Goal: Information Seeking & Learning: Learn about a topic

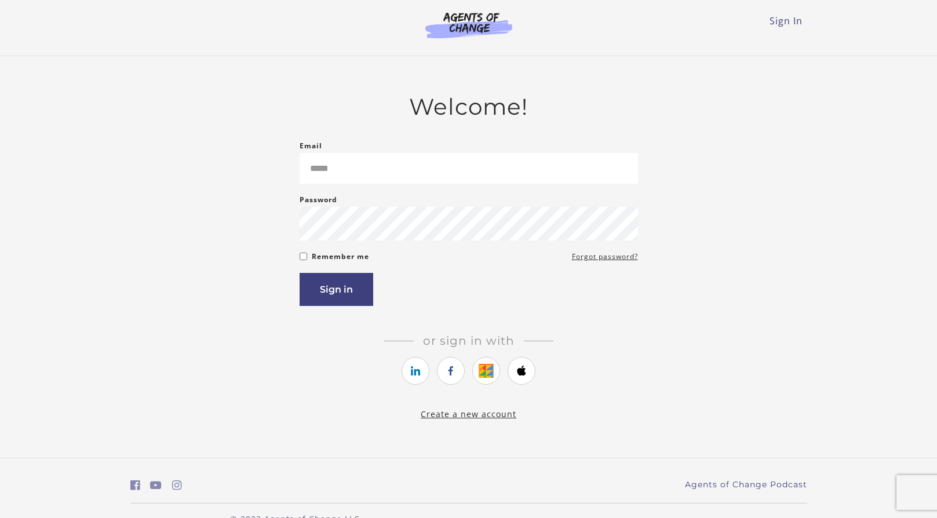
click at [362, 172] on input "Email" at bounding box center [469, 168] width 338 height 31
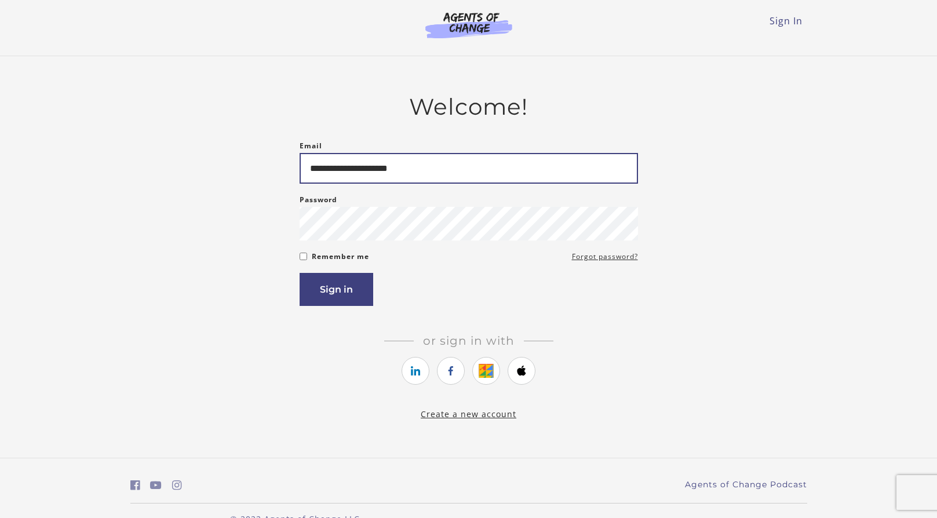
click at [402, 169] on input "**********" at bounding box center [469, 168] width 338 height 31
type input "**********"
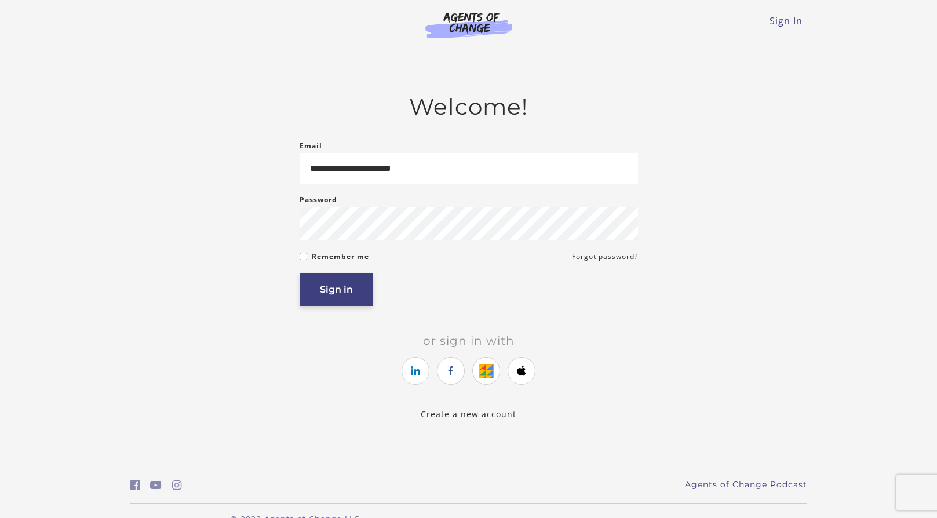
click at [360, 298] on button "Sign in" at bounding box center [337, 289] width 74 height 33
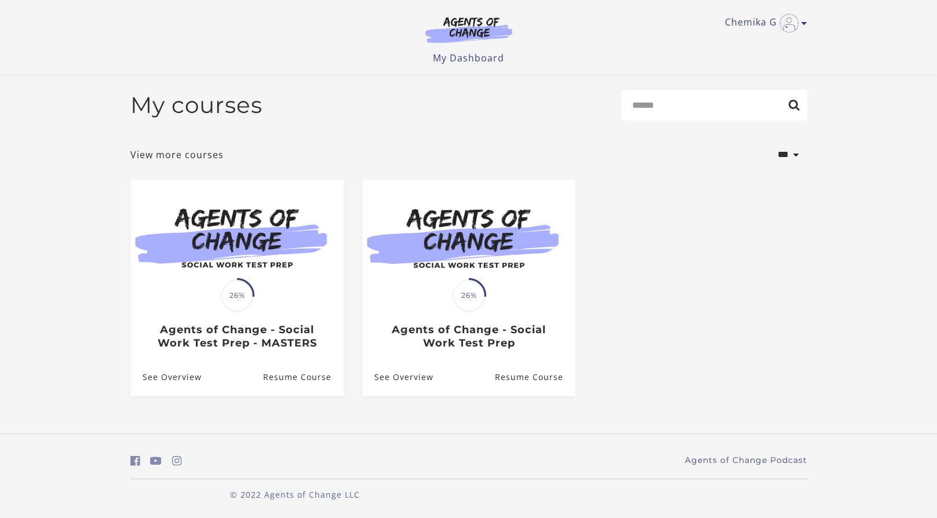
scroll to position [2, 0]
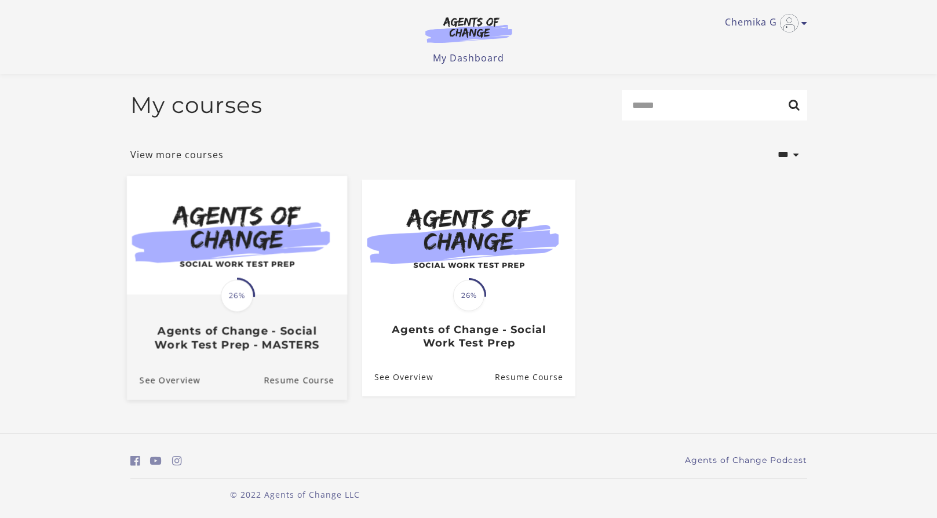
click at [297, 333] on h3 "Agents of Change - Social Work Test Prep - MASTERS" at bounding box center [236, 337] width 195 height 27
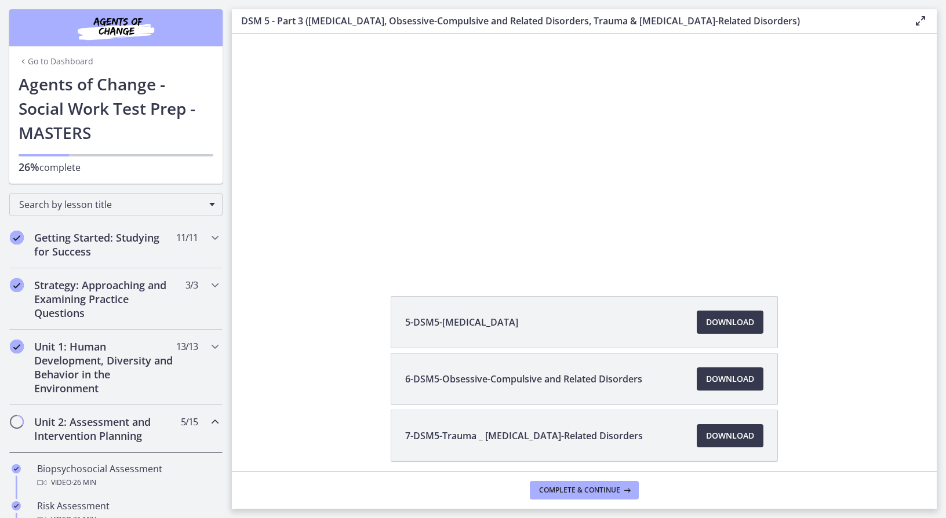
scroll to position [116, 0]
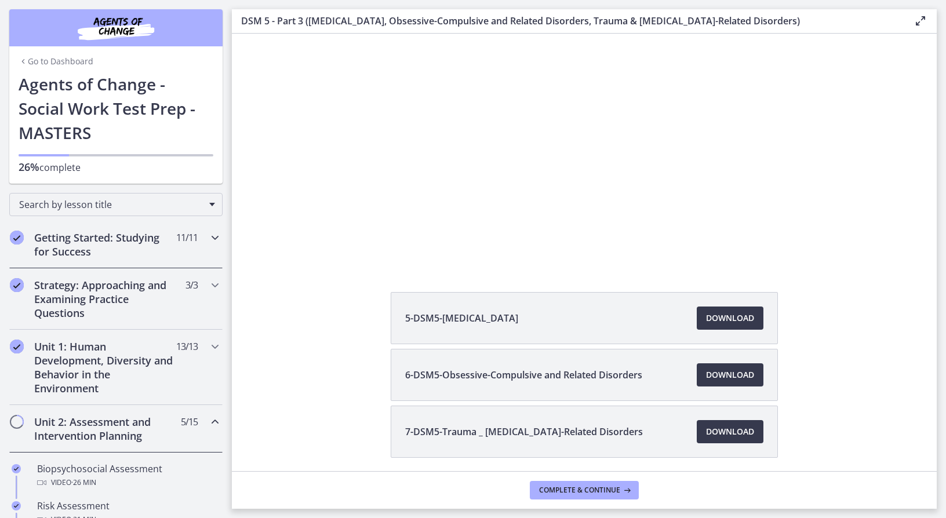
click at [111, 245] on h2 "Getting Started: Studying for Success" at bounding box center [104, 245] width 141 height 28
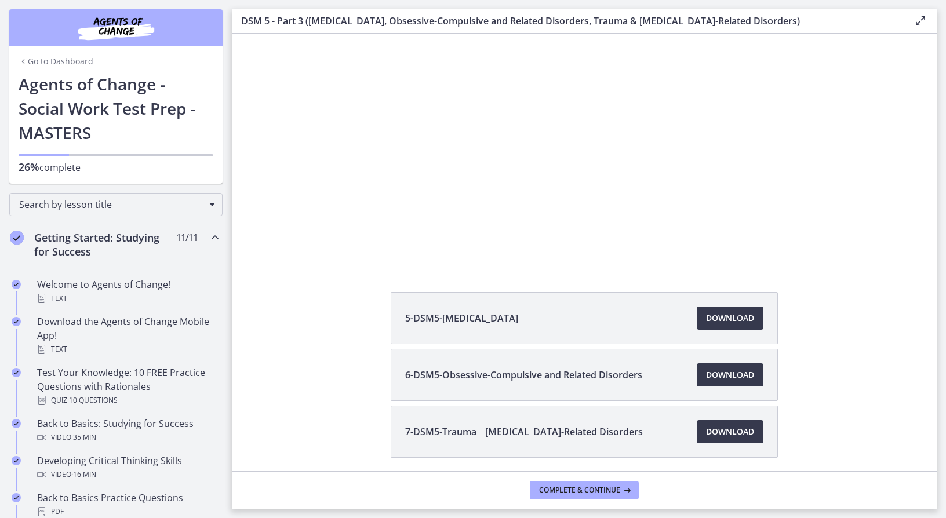
click at [112, 246] on h2 "Getting Started: Studying for Success" at bounding box center [104, 245] width 141 height 28
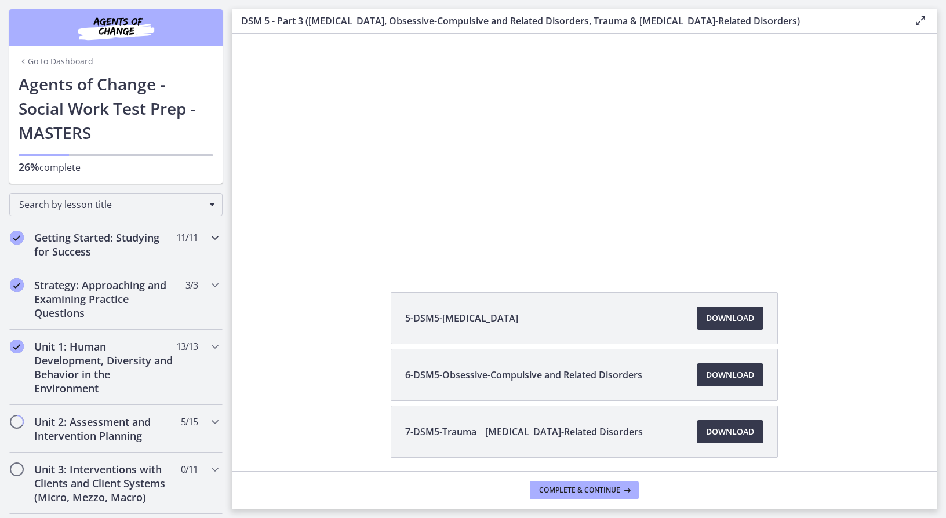
click at [112, 246] on h2 "Getting Started: Studying for Success" at bounding box center [104, 245] width 141 height 28
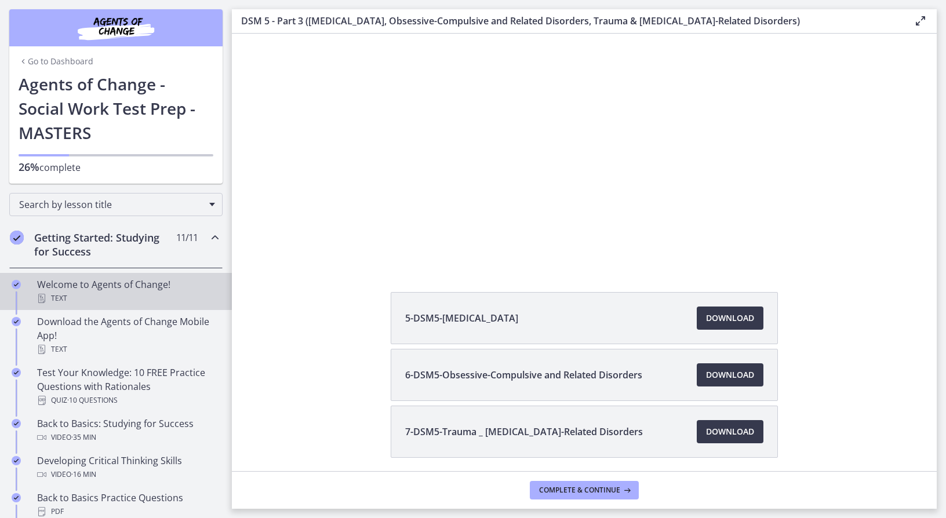
click at [104, 285] on div "Welcome to Agents of Change! Text" at bounding box center [127, 292] width 181 height 28
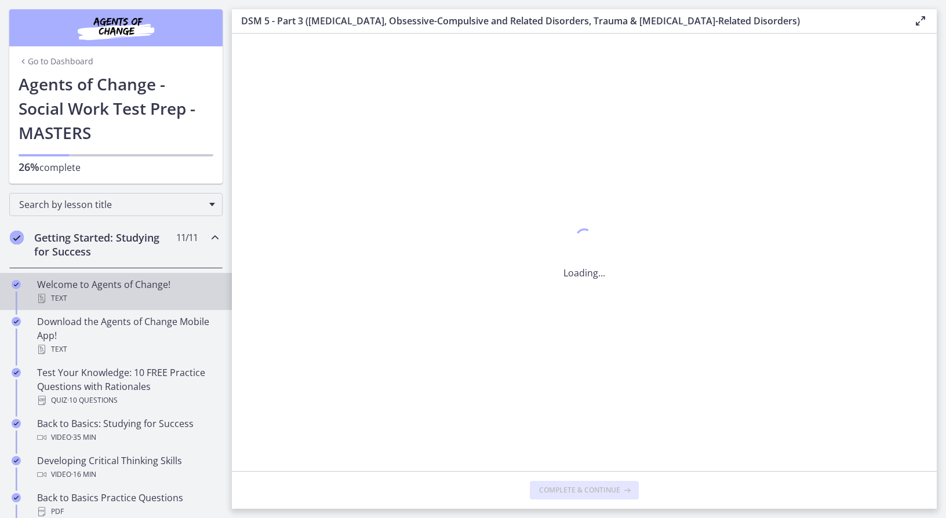
scroll to position [0, 0]
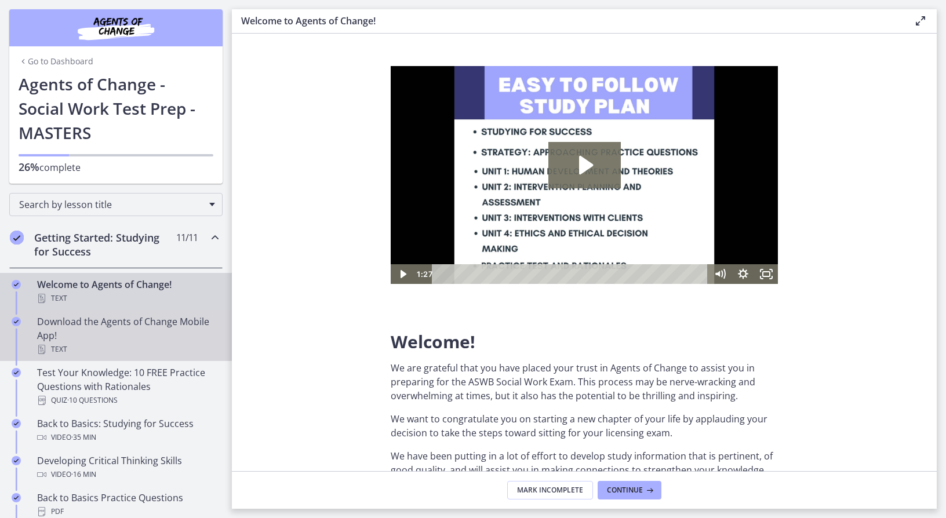
click at [125, 336] on div "Download the Agents of Change Mobile App! Text" at bounding box center [127, 336] width 181 height 42
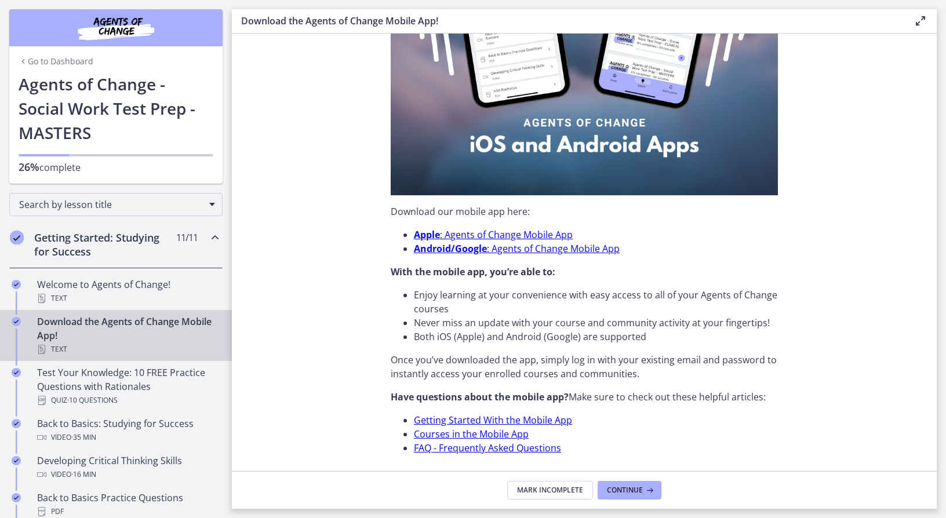
scroll to position [272, 0]
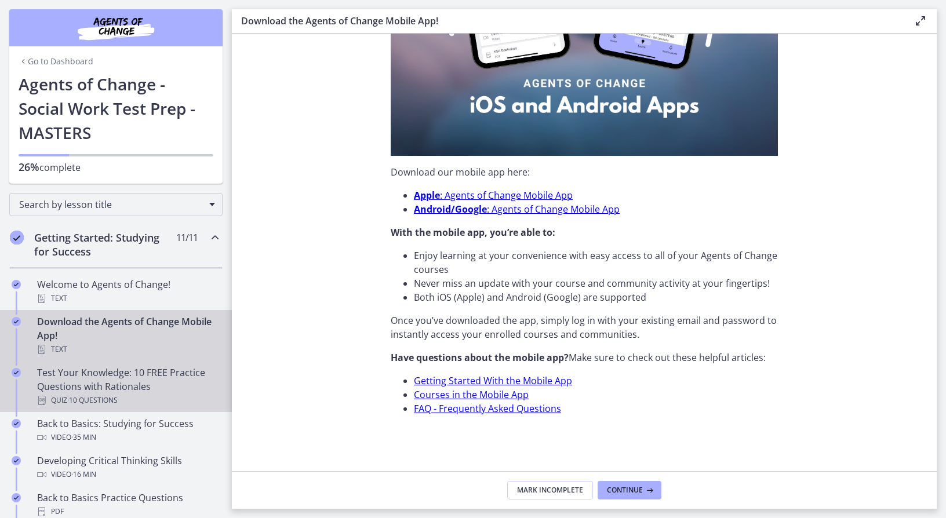
click at [103, 386] on div "Test Your Knowledge: 10 FREE Practice Questions with Rationales Quiz · 10 Quest…" at bounding box center [127, 387] width 181 height 42
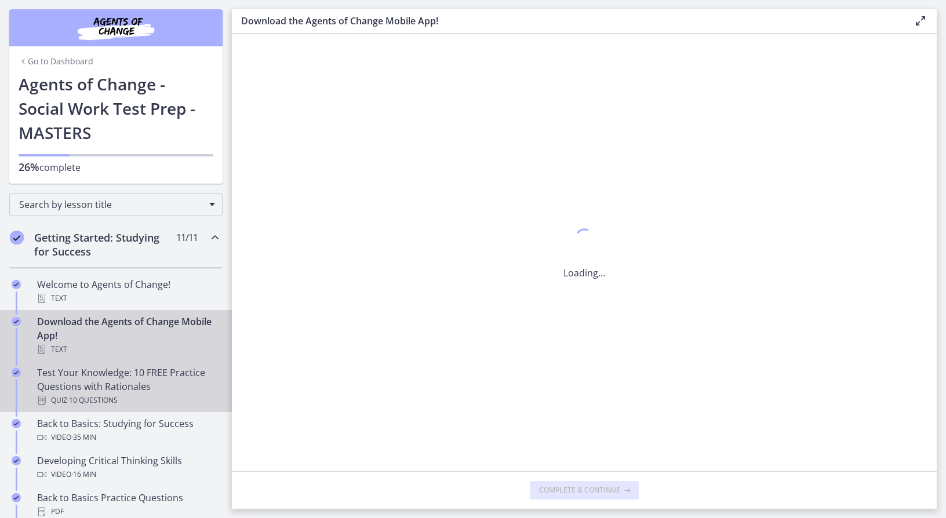
scroll to position [0, 0]
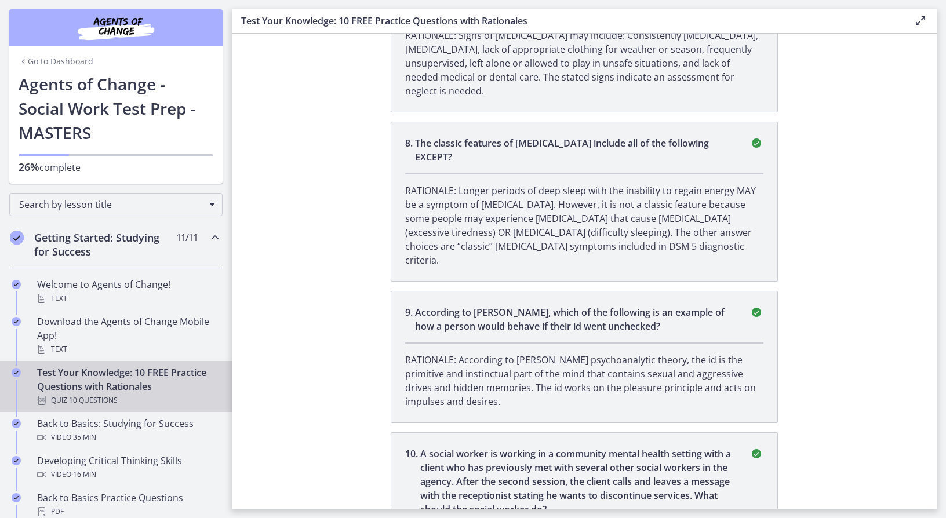
scroll to position [1588, 0]
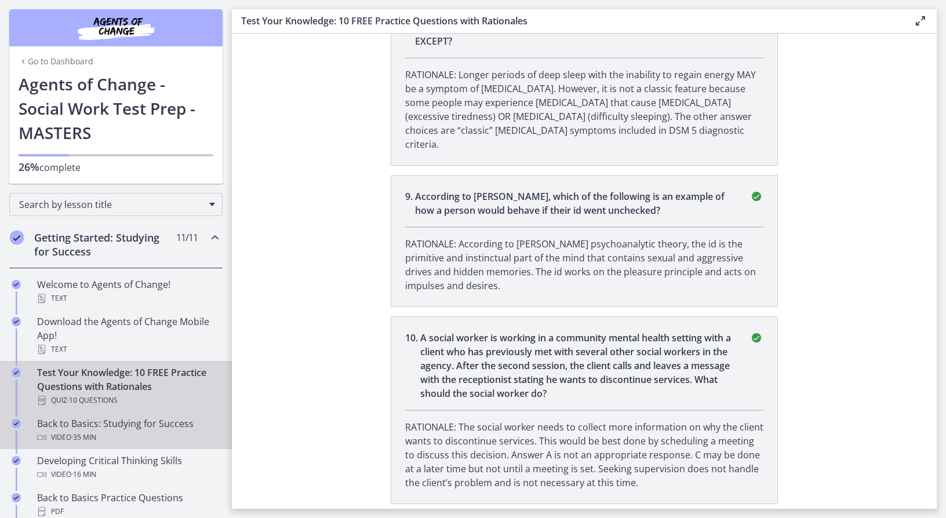
click at [124, 432] on div "Video · 35 min" at bounding box center [127, 438] width 181 height 14
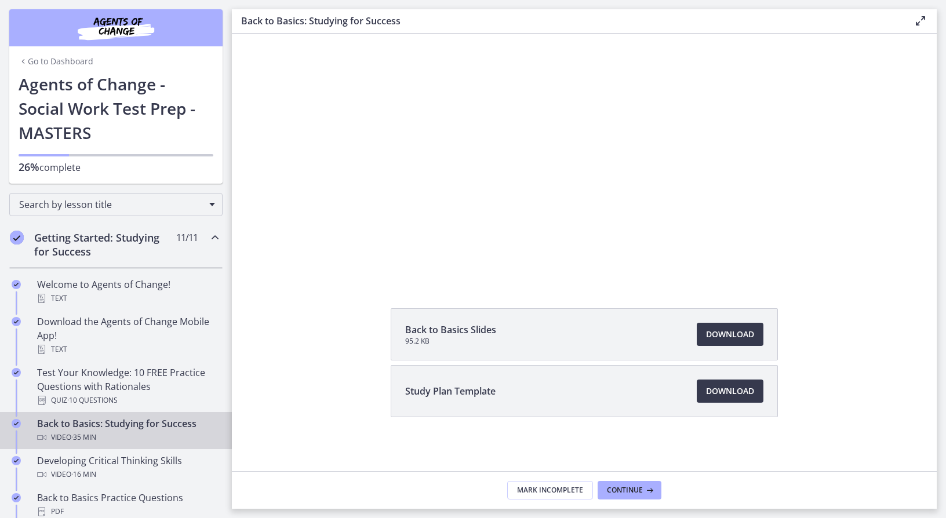
scroll to position [101, 0]
click at [737, 388] on span "Download Opens in a new window" at bounding box center [730, 389] width 48 height 14
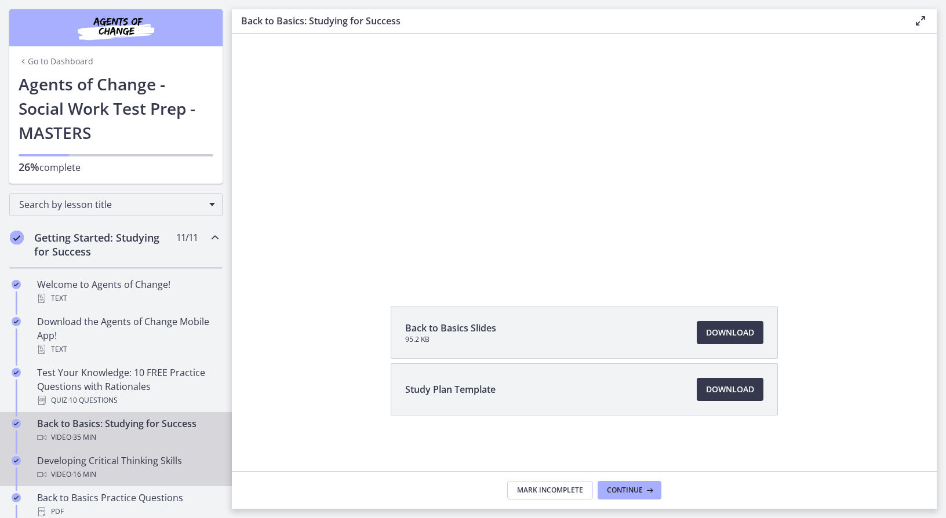
click at [110, 475] on div "Video · 16 min" at bounding box center [127, 475] width 181 height 14
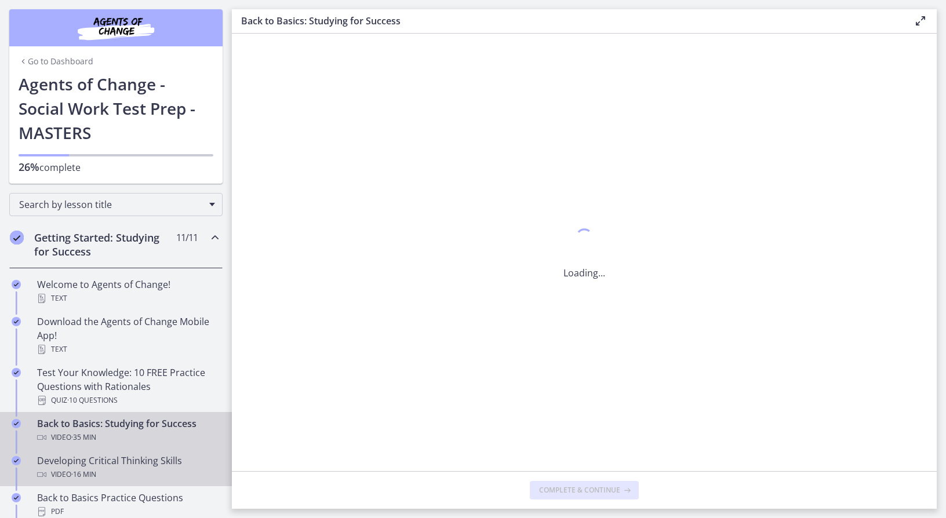
scroll to position [0, 0]
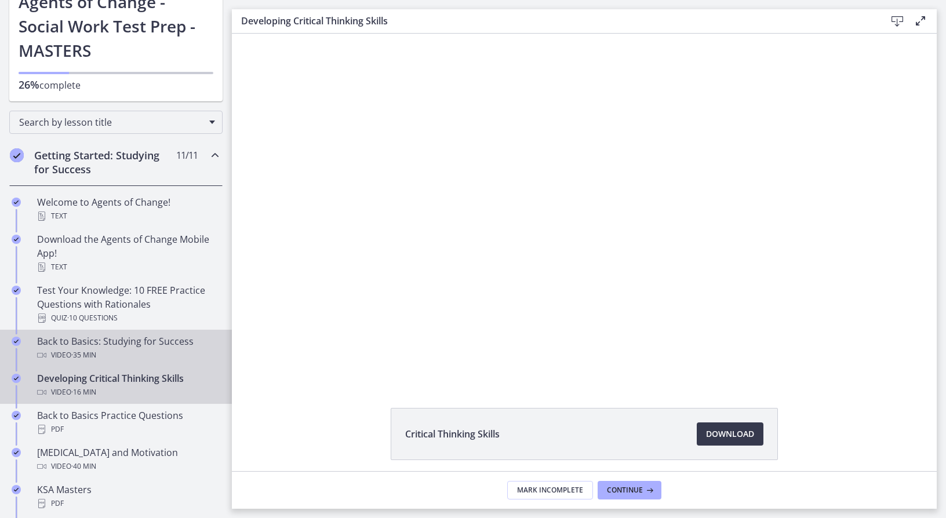
scroll to position [116, 0]
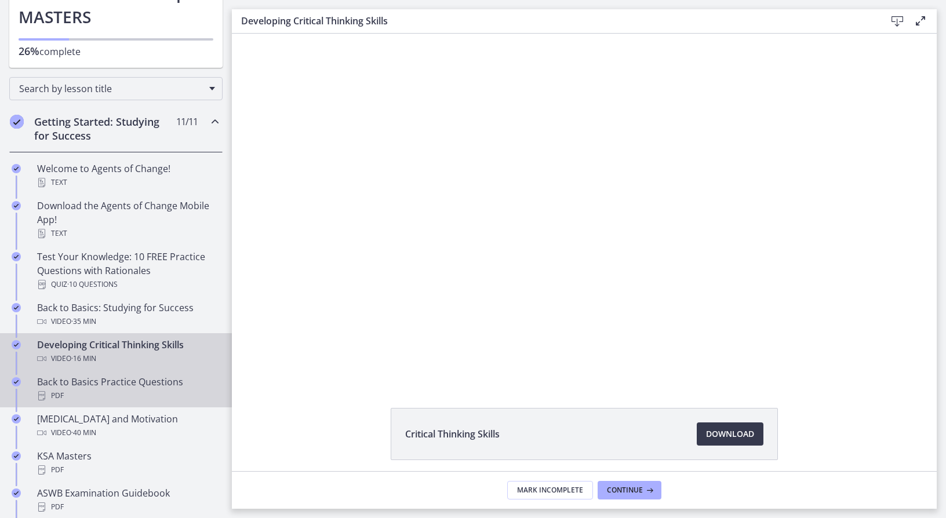
click at [137, 391] on div "PDF" at bounding box center [127, 396] width 181 height 14
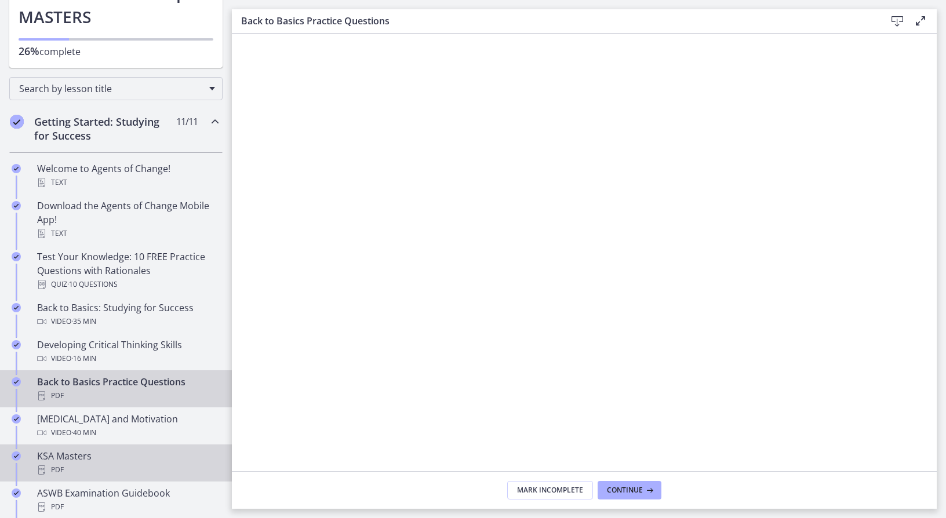
click at [101, 457] on div "KSA Masters PDF" at bounding box center [127, 463] width 181 height 28
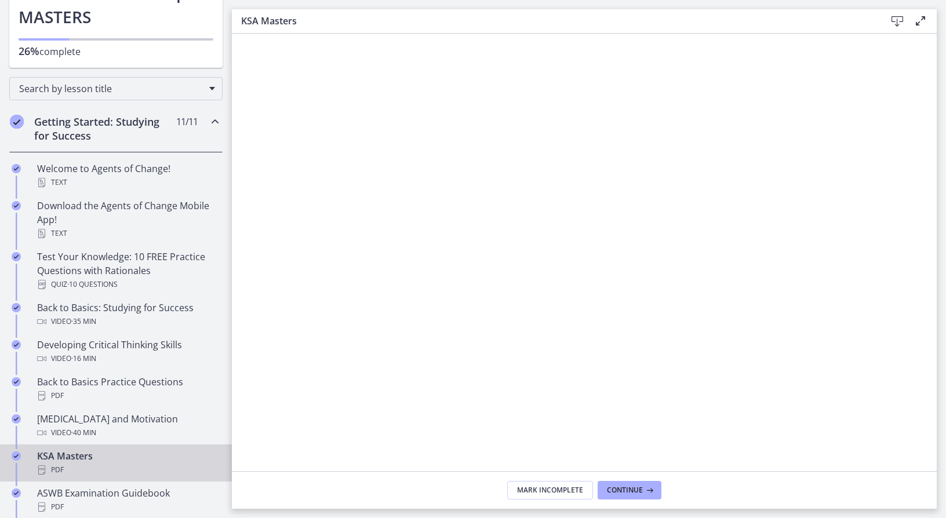
click at [898, 21] on icon at bounding box center [897, 21] width 14 height 14
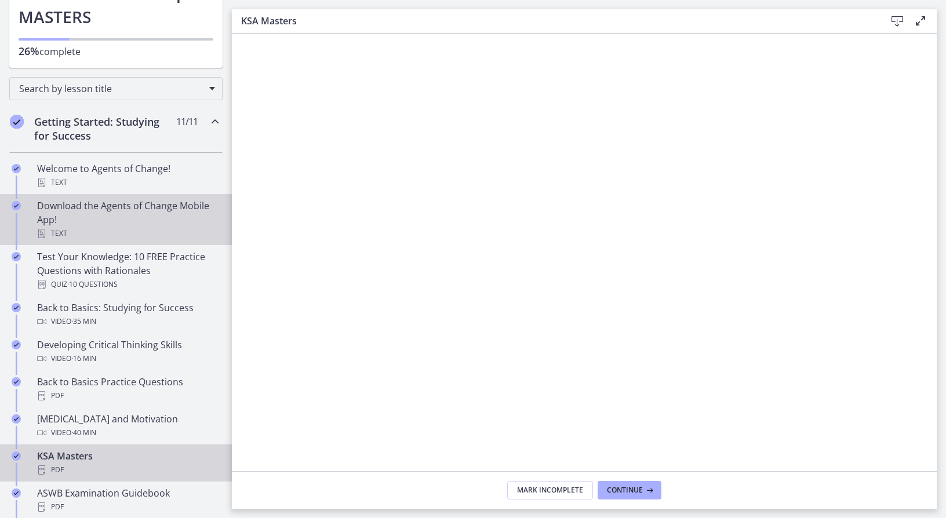
click at [160, 207] on div "Download the Agents of Change Mobile App! Text" at bounding box center [127, 220] width 181 height 42
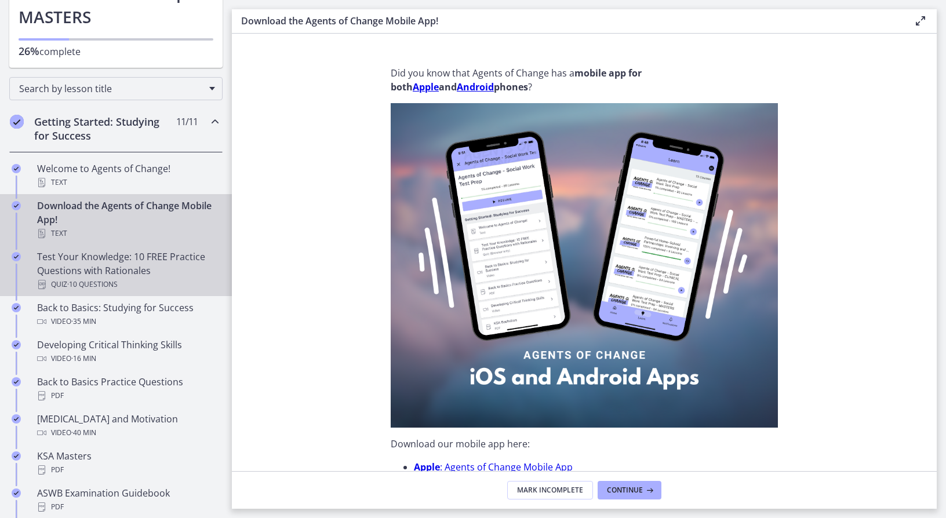
click at [115, 267] on div "Test Your Knowledge: 10 FREE Practice Questions with Rationales Quiz · 10 Quest…" at bounding box center [127, 271] width 181 height 42
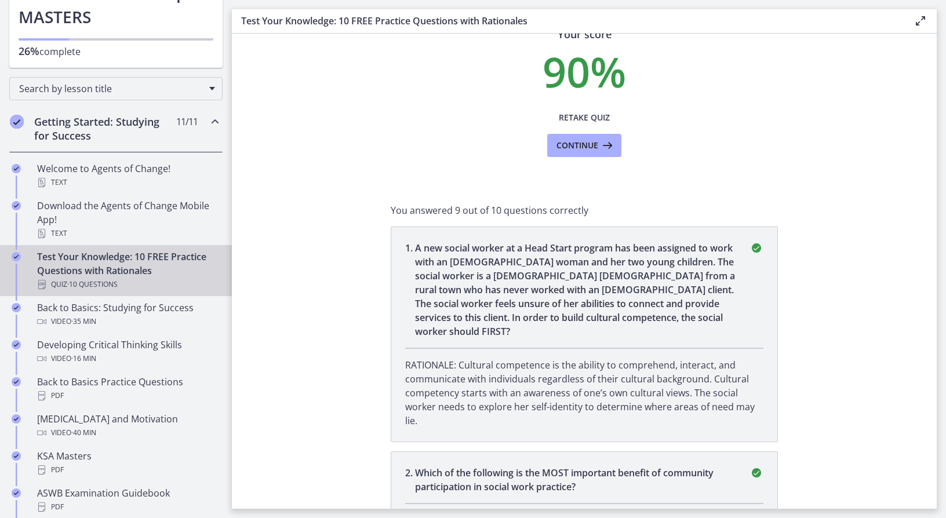
scroll to position [58, 0]
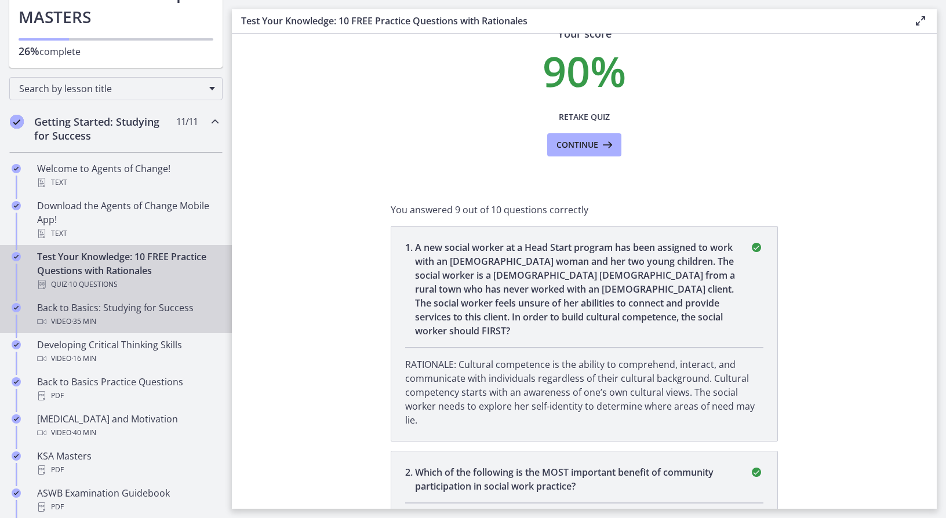
click at [116, 320] on div "Video · 35 min" at bounding box center [127, 322] width 181 height 14
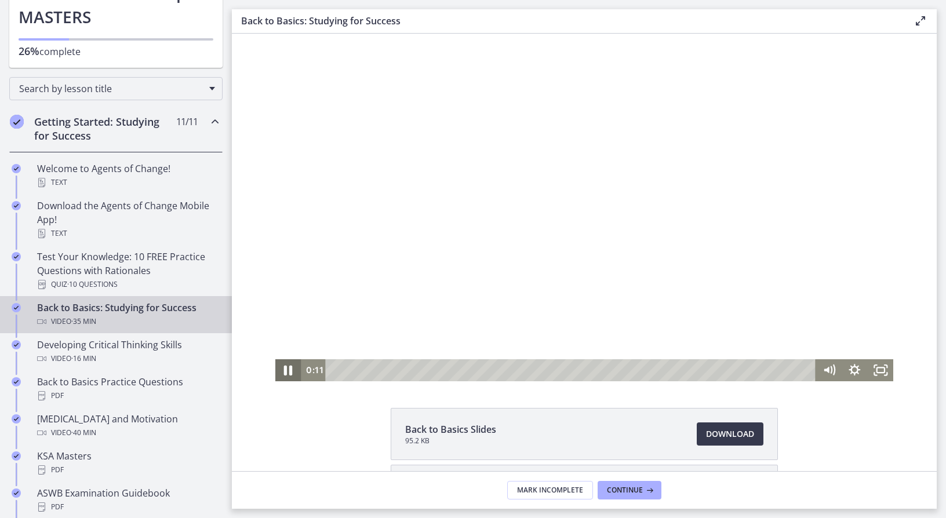
click at [284, 371] on icon "Pause" at bounding box center [288, 371] width 9 height 10
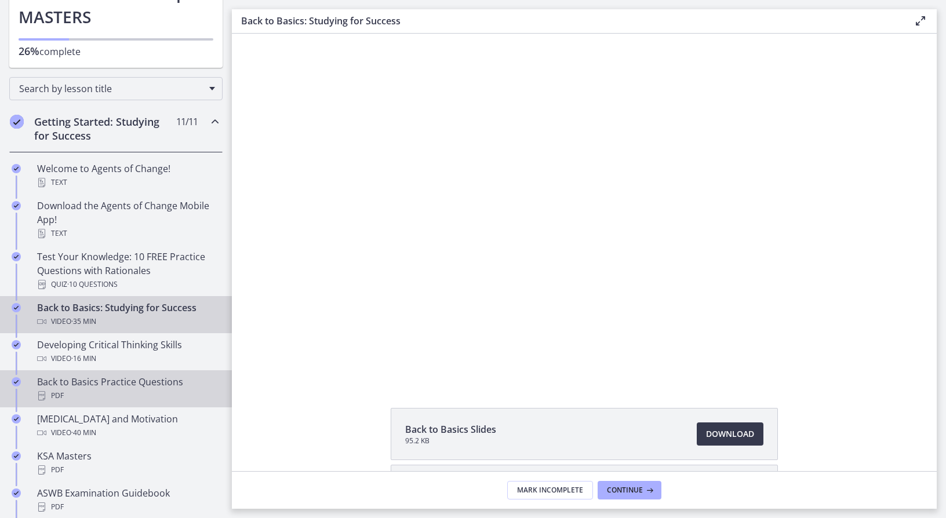
scroll to position [174, 0]
